Goal: Information Seeking & Learning: Learn about a topic

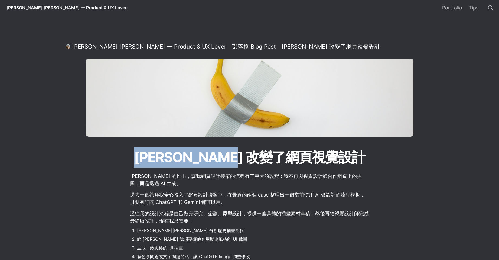
click at [233, 152] on h1 "[PERSON_NAME] 改變了網頁視覺設計" at bounding box center [249, 157] width 292 height 22
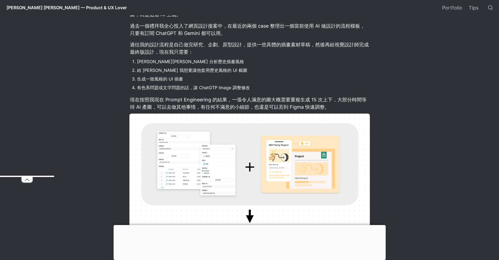
scroll to position [235, 0]
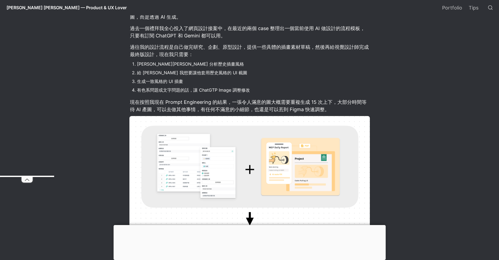
drag, startPoint x: 281, startPoint y: 62, endPoint x: 276, endPoint y: 1, distance: 60.8
click at [281, 61] on li "[PERSON_NAME][PERSON_NAME] 分析歷史插畫風格" at bounding box center [253, 64] width 233 height 8
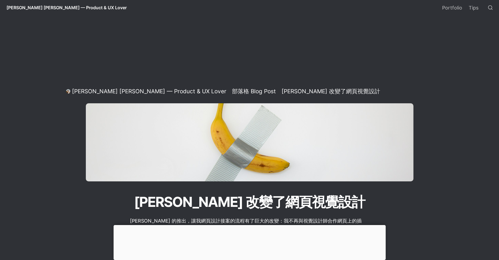
scroll to position [0, 0]
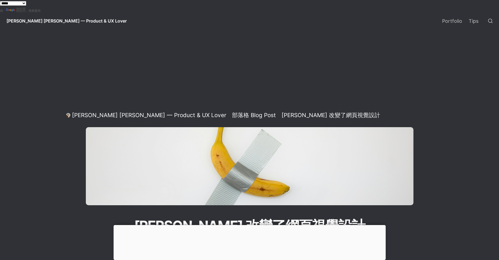
drag, startPoint x: 213, startPoint y: 116, endPoint x: 249, endPoint y: 114, distance: 35.8
click at [249, 114] on div "Daniel Lee — Product & UX Lover / 部落格 Blog Post / Nano Banana 改變了網頁視覺設計" at bounding box center [249, 115] width 370 height 6
click at [282, 117] on div "[PERSON_NAME] 改變了網頁視覺設計" at bounding box center [331, 115] width 99 height 7
